Goal: Navigation & Orientation: Find specific page/section

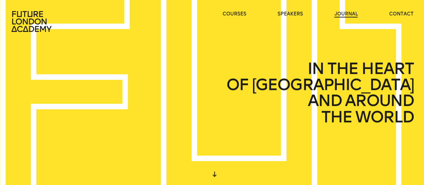
click at [340, 12] on link "journal" at bounding box center [345, 14] width 23 height 7
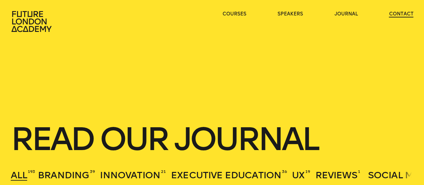
click at [406, 12] on link "contact" at bounding box center [401, 14] width 24 height 7
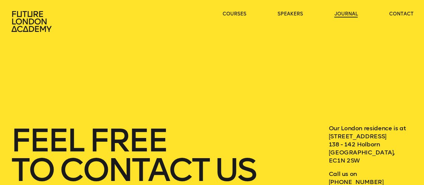
click at [349, 12] on link "journal" at bounding box center [345, 14] width 23 height 7
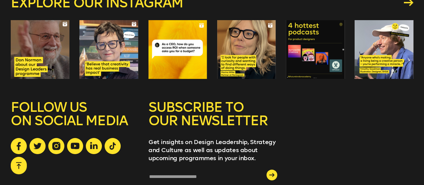
scroll to position [972, 0]
